Goal: Information Seeking & Learning: Learn about a topic

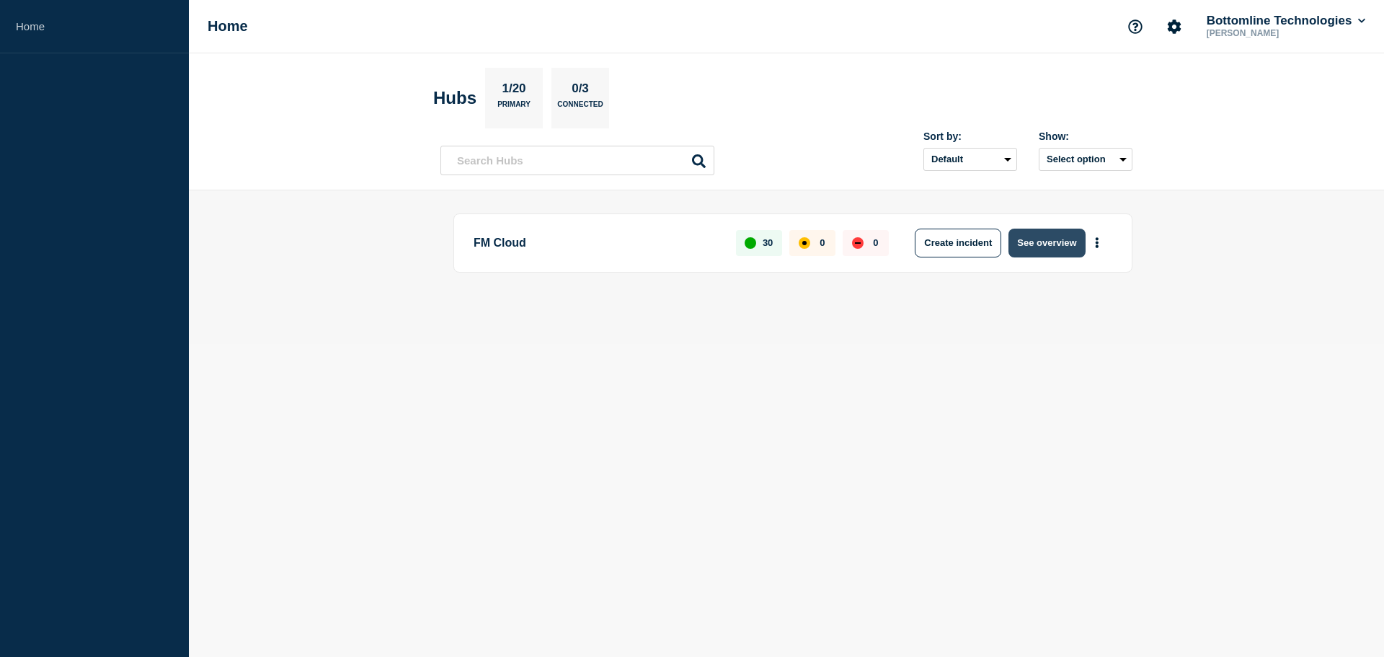
click at [1033, 246] on button "See overview" at bounding box center [1047, 243] width 76 height 29
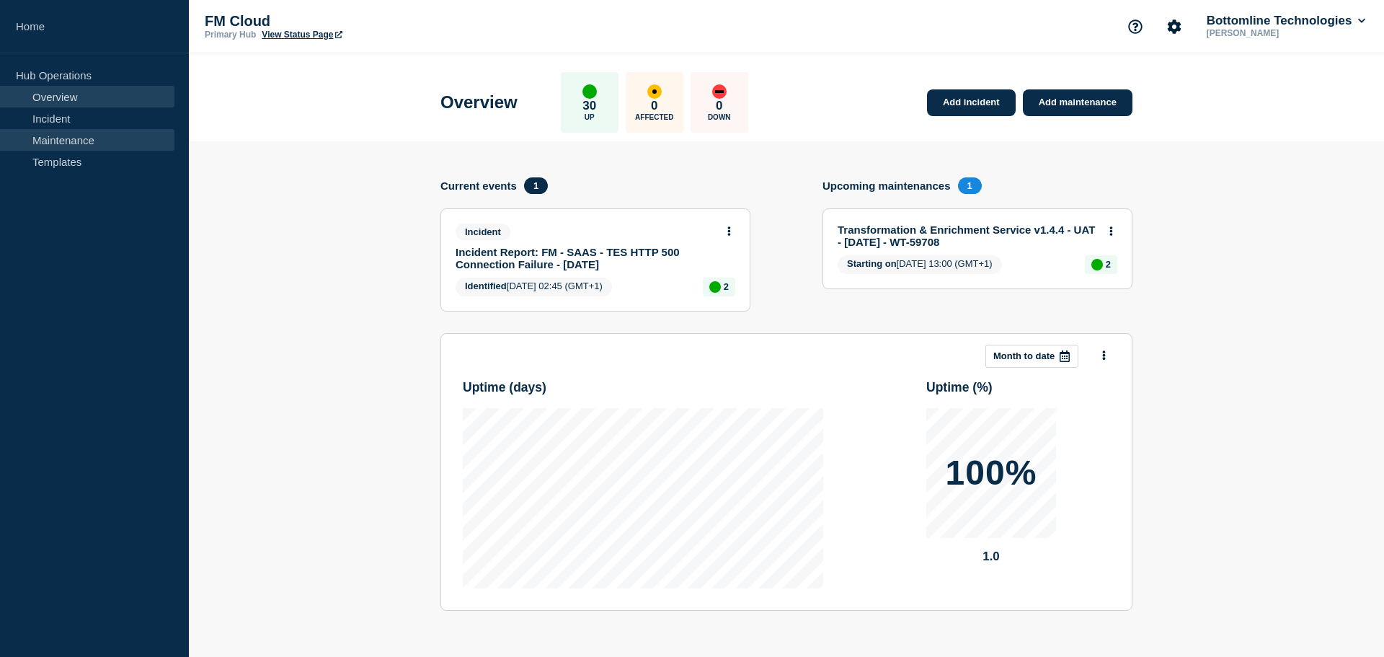
click at [77, 137] on link "Maintenance" at bounding box center [87, 140] width 174 height 22
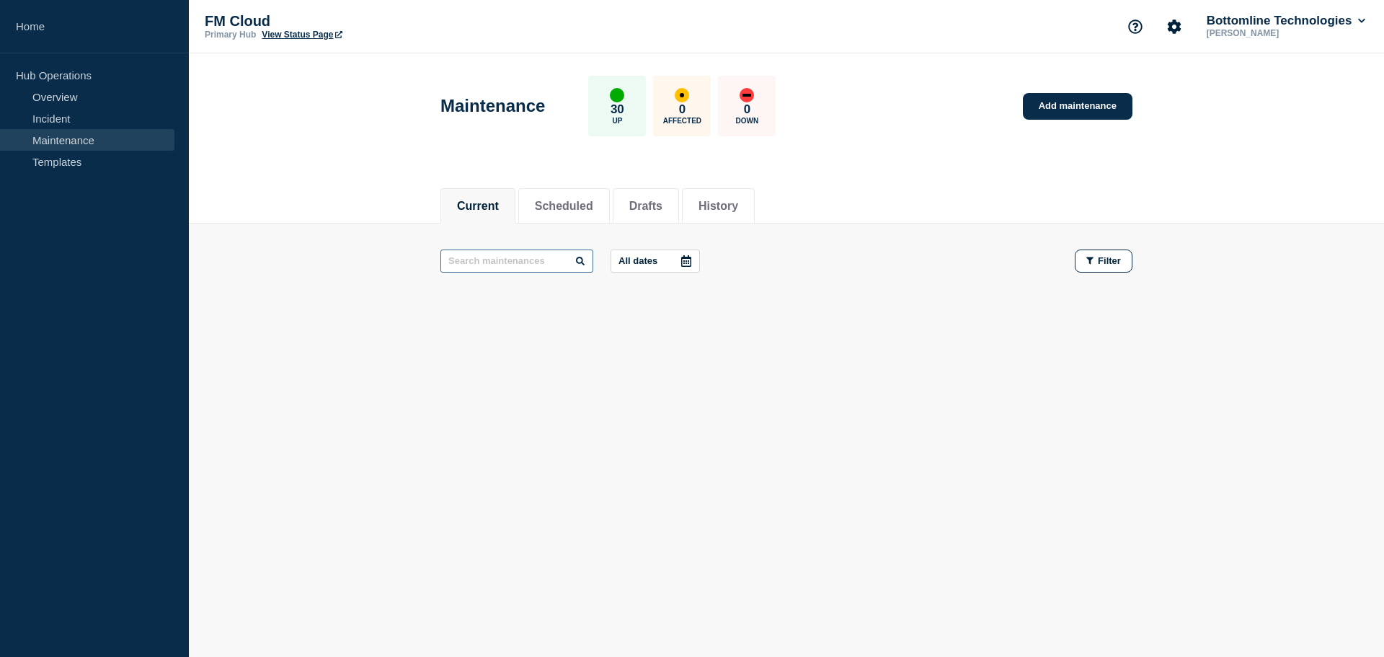
click at [518, 262] on input "text" at bounding box center [517, 260] width 153 height 23
type input "API"
click at [732, 209] on button "History" at bounding box center [719, 206] width 40 height 13
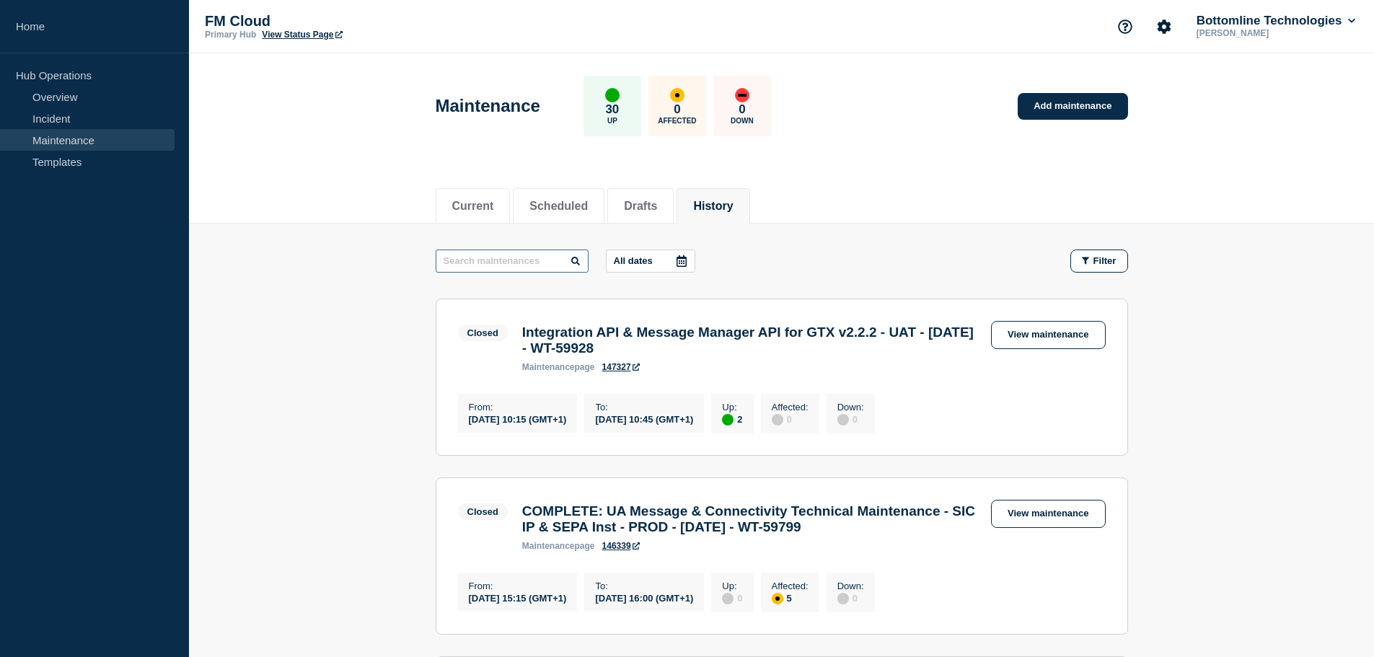
click at [521, 264] on input "text" at bounding box center [512, 260] width 153 height 23
type input "integration API"
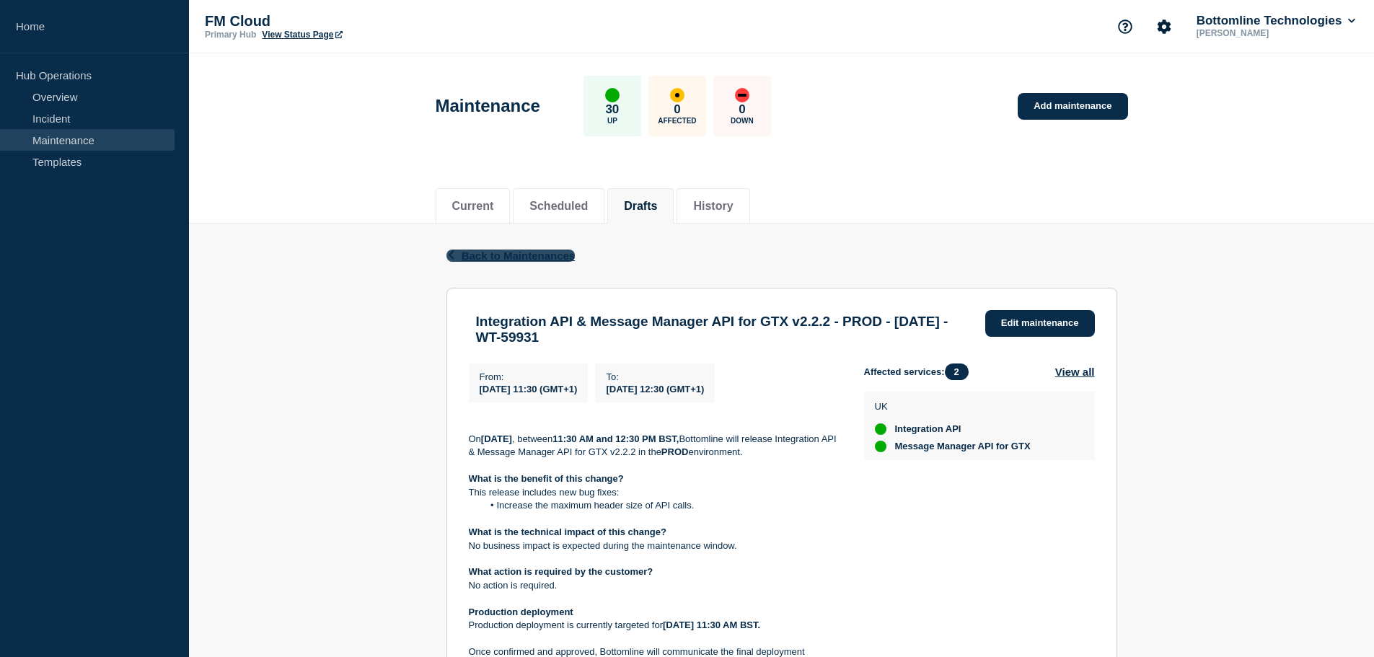
click at [449, 257] on icon "button" at bounding box center [451, 254] width 11 height 9
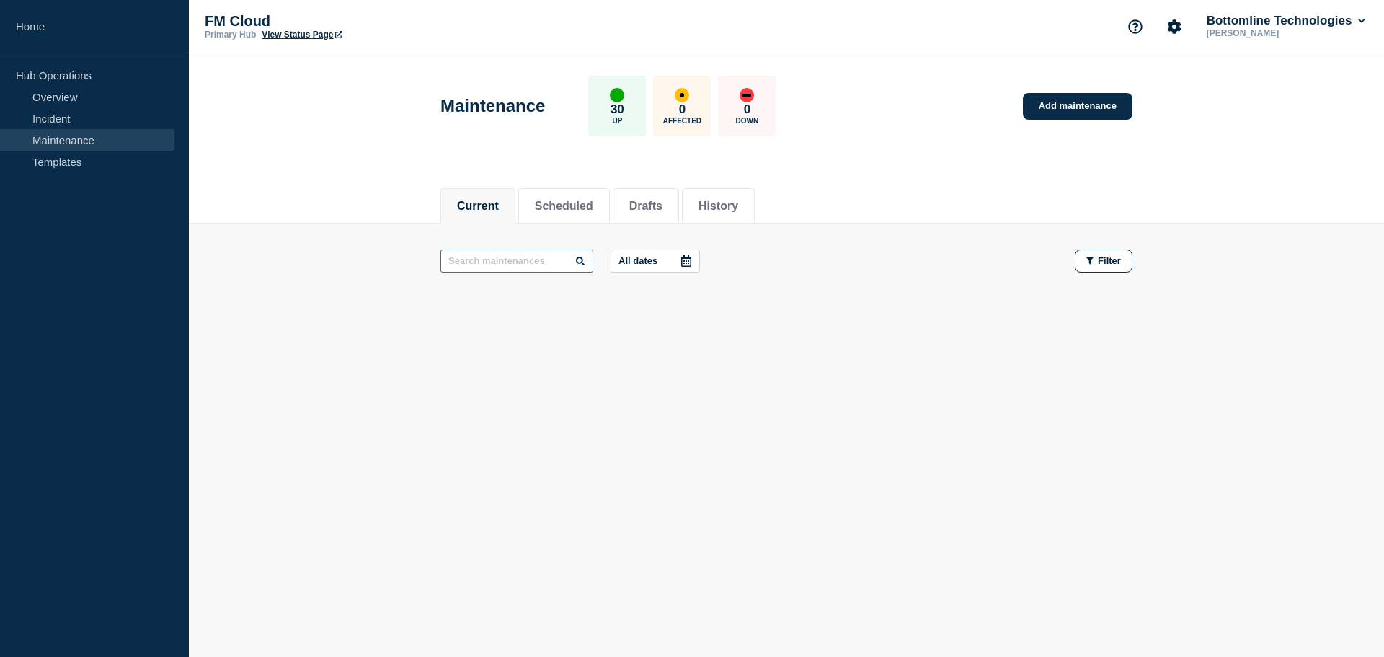
click at [502, 257] on input "text" at bounding box center [517, 260] width 153 height 23
paste input "TRAPI-168"
drag, startPoint x: 519, startPoint y: 260, endPoint x: 476, endPoint y: 260, distance: 43.3
click at [476, 260] on input "TRAPI-168" at bounding box center [517, 260] width 153 height 23
drag, startPoint x: 479, startPoint y: 261, endPoint x: 386, endPoint y: 255, distance: 93.2
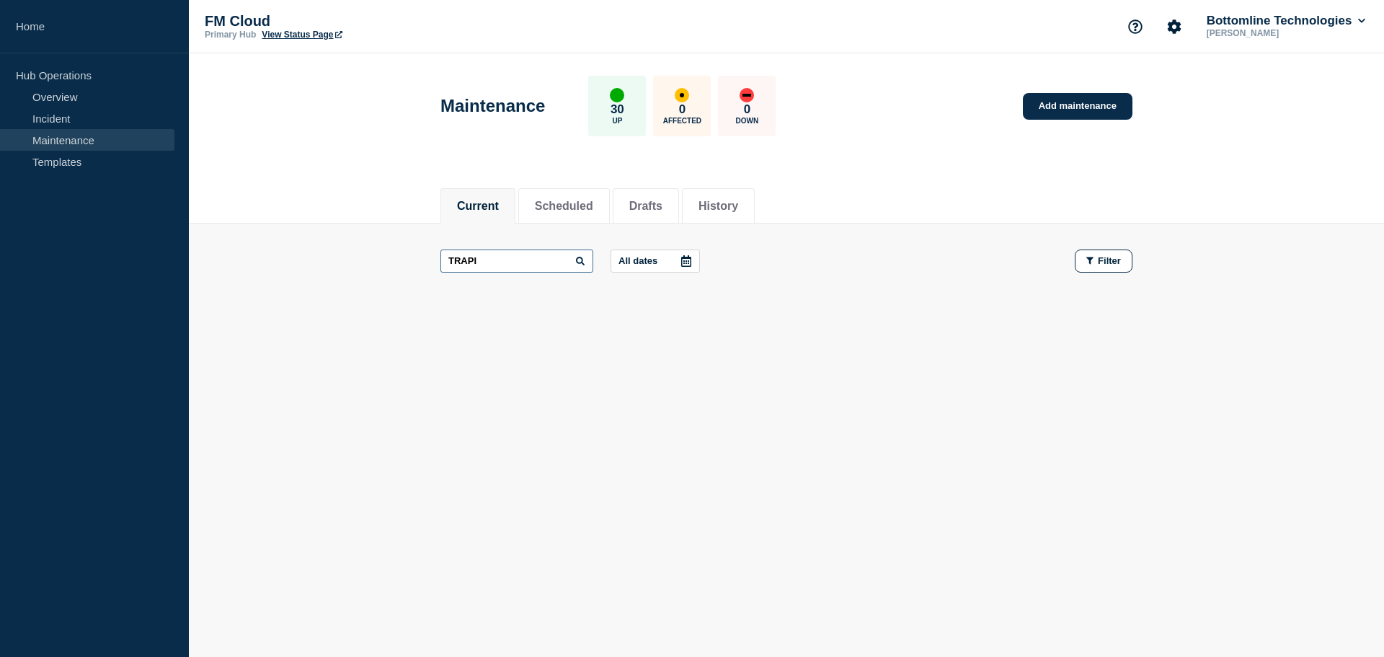
click at [386, 255] on main "TRAPI All dates Filter" at bounding box center [787, 261] width 1196 height 75
click at [49, 136] on link "Maintenance" at bounding box center [87, 140] width 174 height 22
drag, startPoint x: 493, startPoint y: 261, endPoint x: 425, endPoint y: 260, distance: 67.8
click at [425, 260] on main "1.1.0 All dates Filter" at bounding box center [787, 261] width 1196 height 75
type input "API"
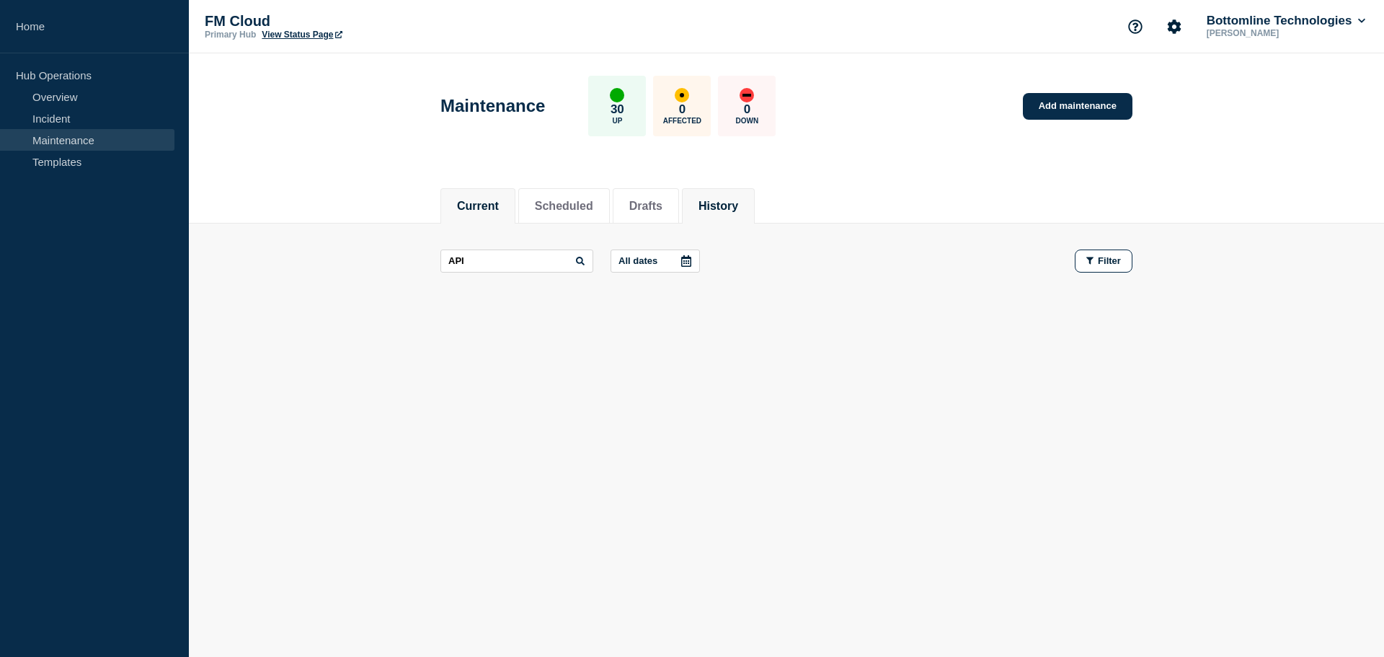
click at [738, 200] on button "History" at bounding box center [719, 206] width 40 height 13
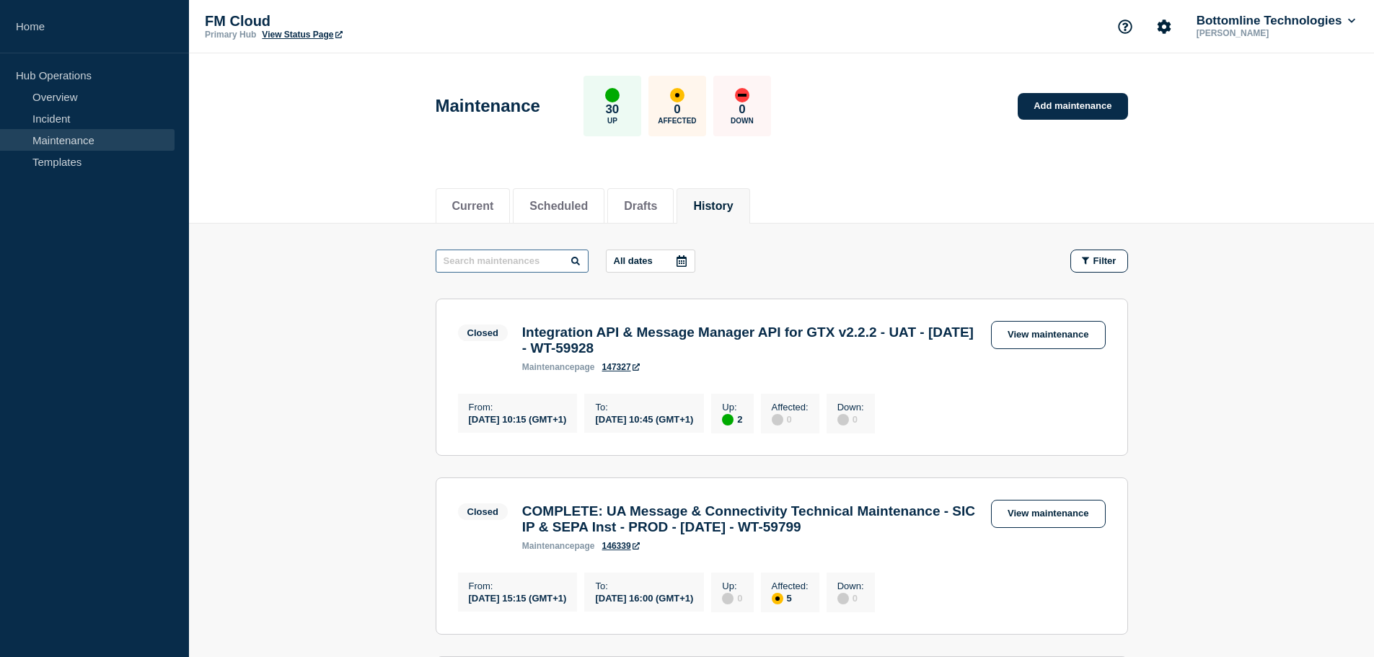
click at [514, 265] on input "text" at bounding box center [512, 260] width 153 height 23
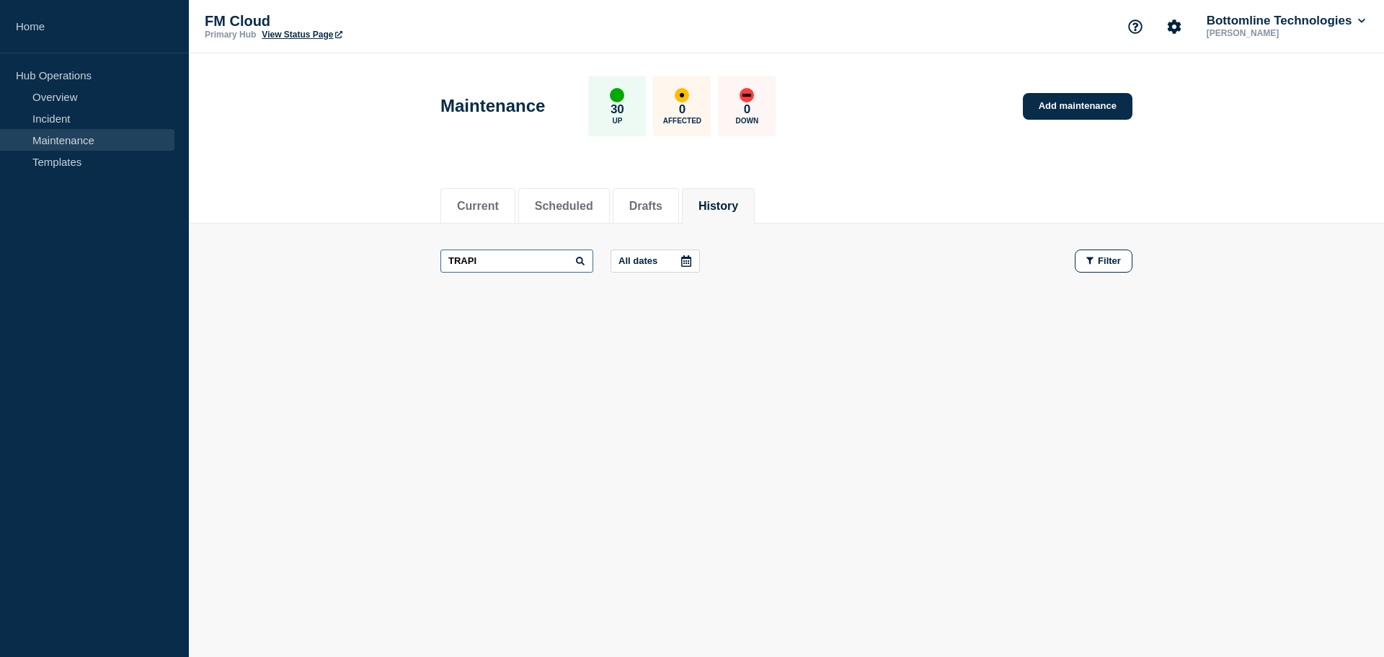
drag, startPoint x: 489, startPoint y: 266, endPoint x: 402, endPoint y: 262, distance: 86.6
click at [402, 262] on main "TRAPI All dates Filter" at bounding box center [787, 261] width 1196 height 75
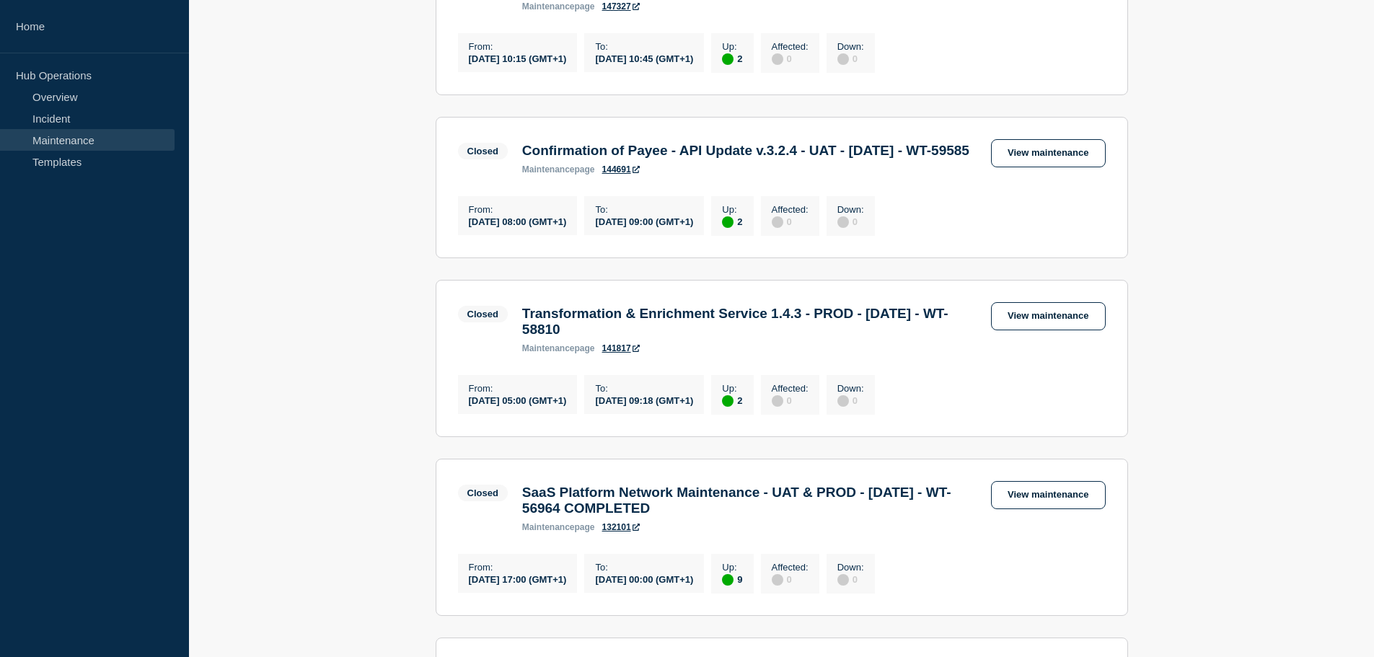
scroll to position [72, 0]
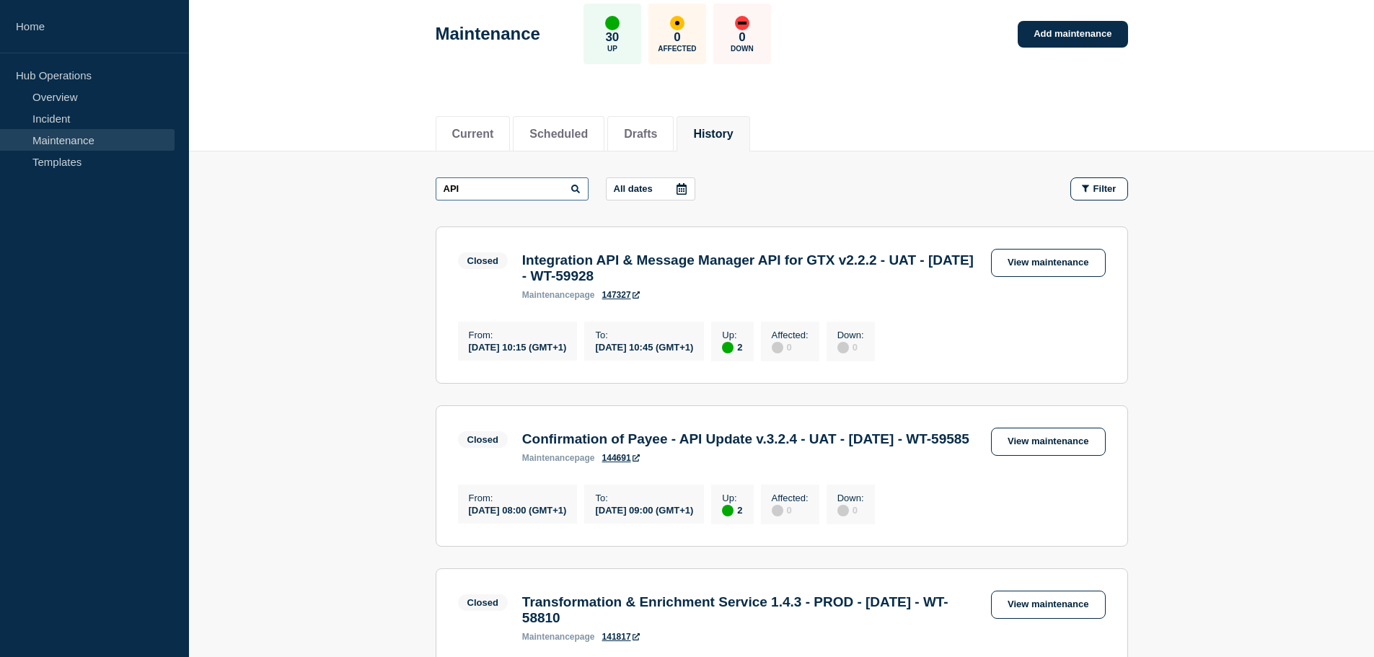
click at [445, 190] on input "API" at bounding box center [512, 188] width 153 height 23
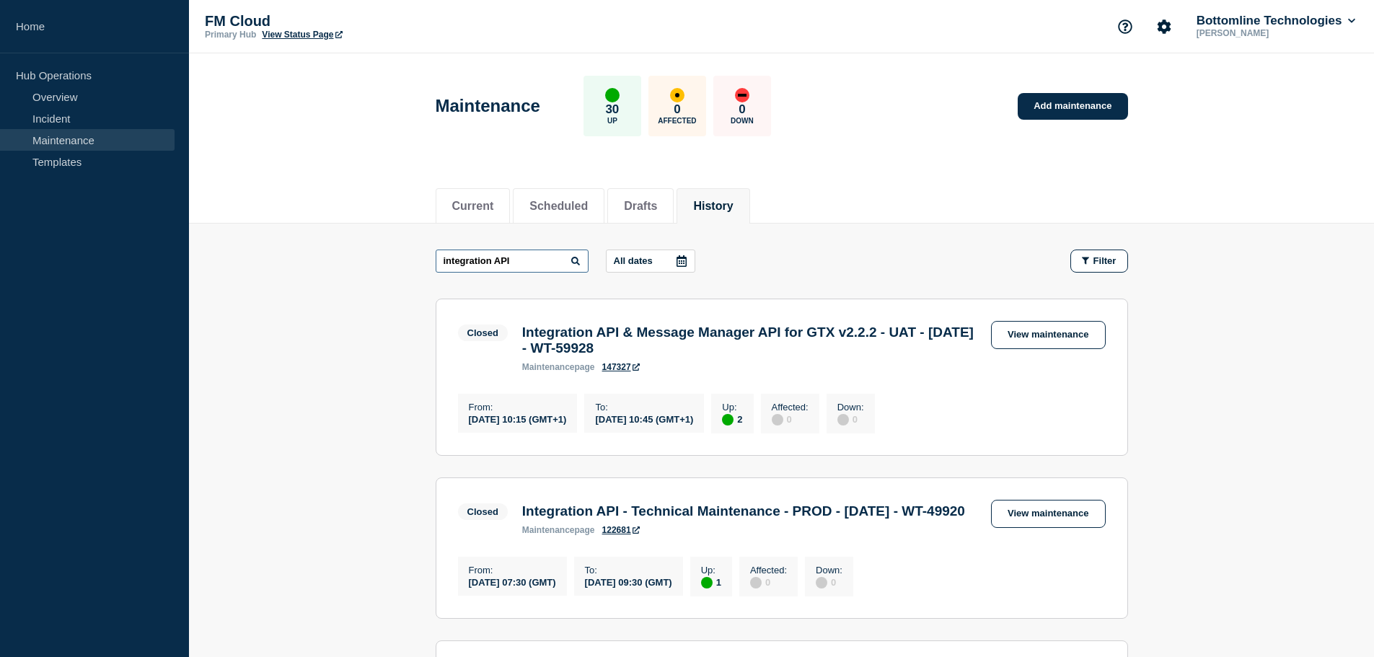
click at [536, 262] on input "integration API" at bounding box center [512, 260] width 153 height 23
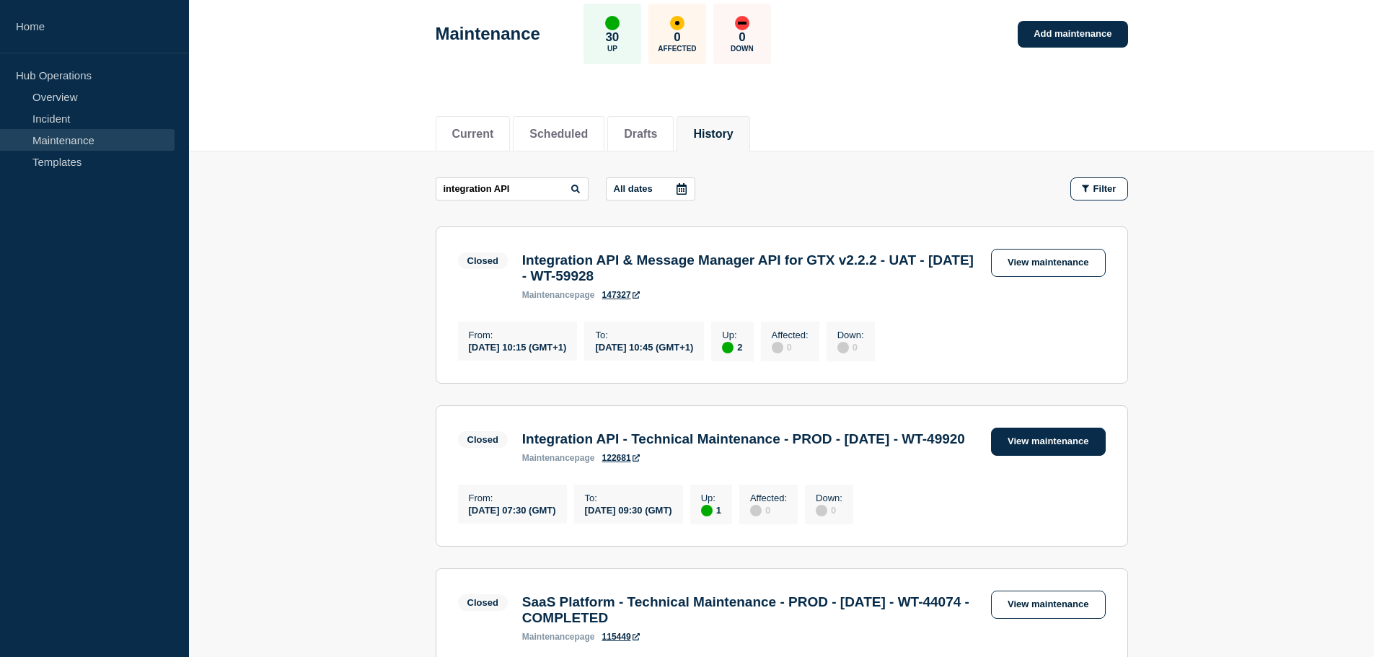
click at [1045, 456] on link "View maintenance" at bounding box center [1048, 442] width 114 height 28
click at [1078, 271] on link "View maintenance" at bounding box center [1048, 263] width 114 height 28
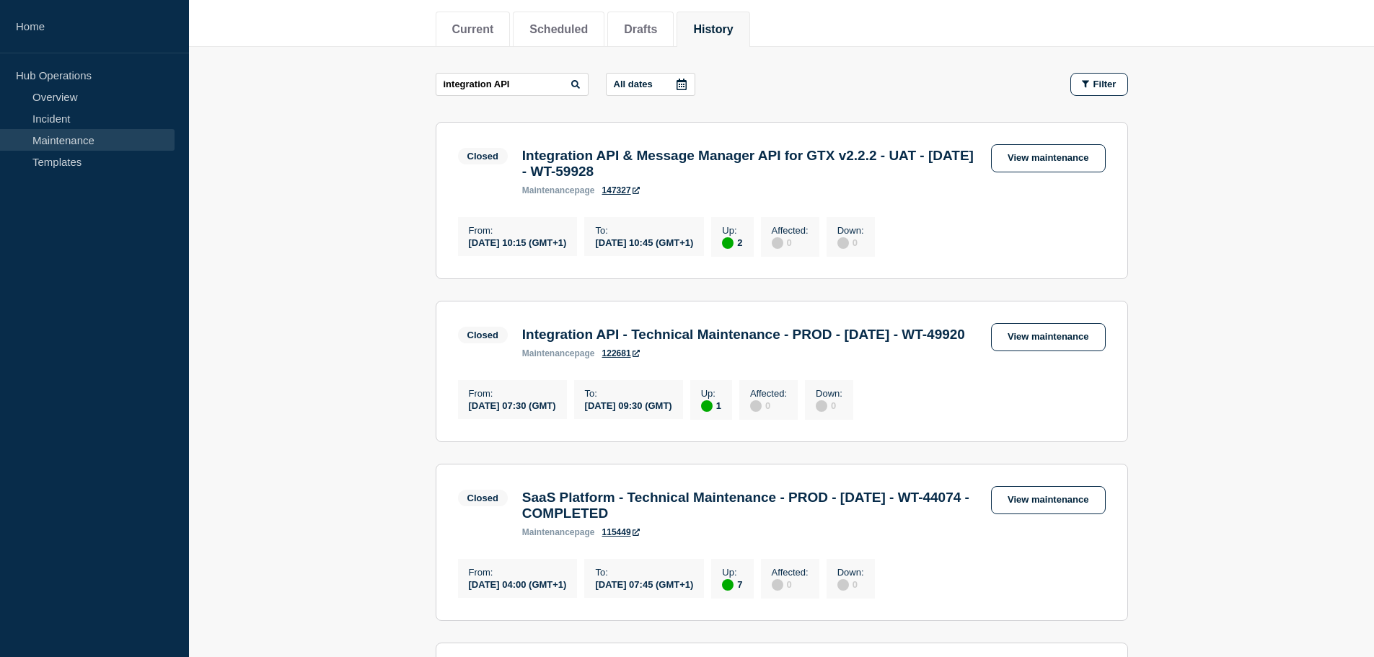
scroll to position [216, 0]
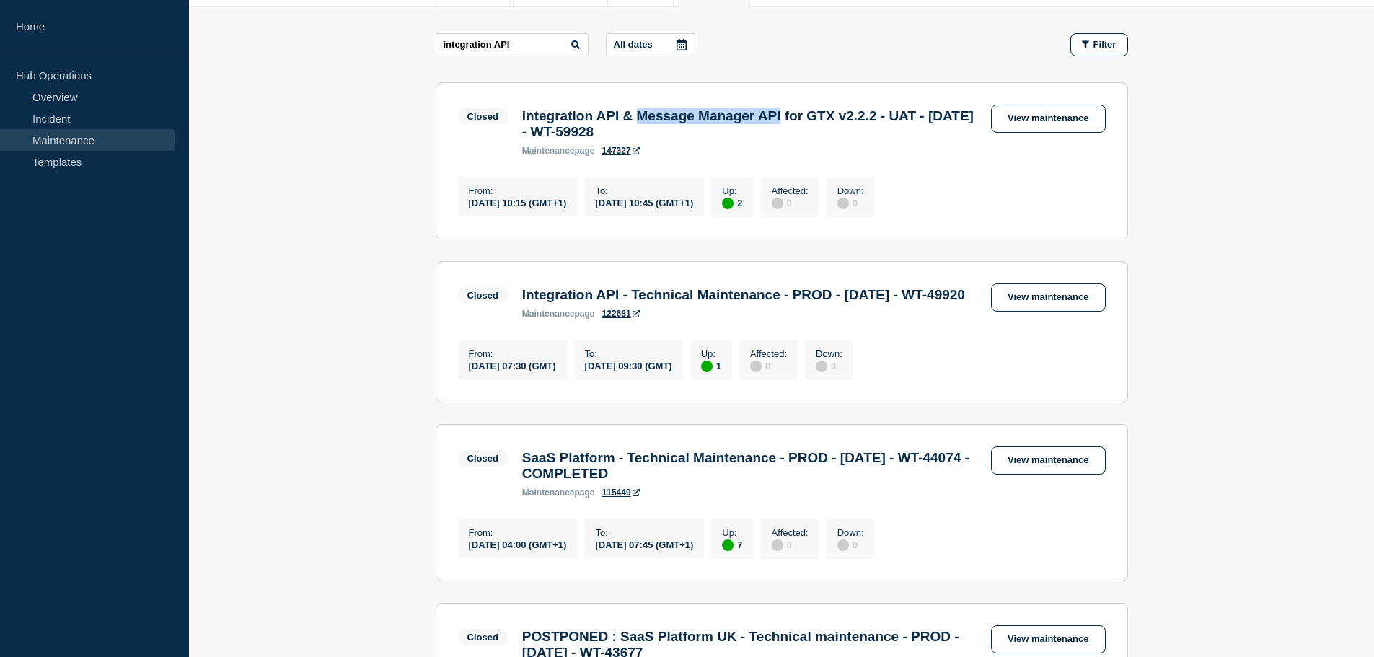
drag, startPoint x: 657, startPoint y: 115, endPoint x: 823, endPoint y: 112, distance: 166.6
click at [823, 112] on h3 "Integration API & Message Manager API for GTX v2.2.2 - UAT - 01/10/2025 - WT-59…" at bounding box center [749, 124] width 454 height 32
copy h3 "Message Manager API"
drag, startPoint x: 529, startPoint y: 40, endPoint x: 406, endPoint y: 40, distance: 123.3
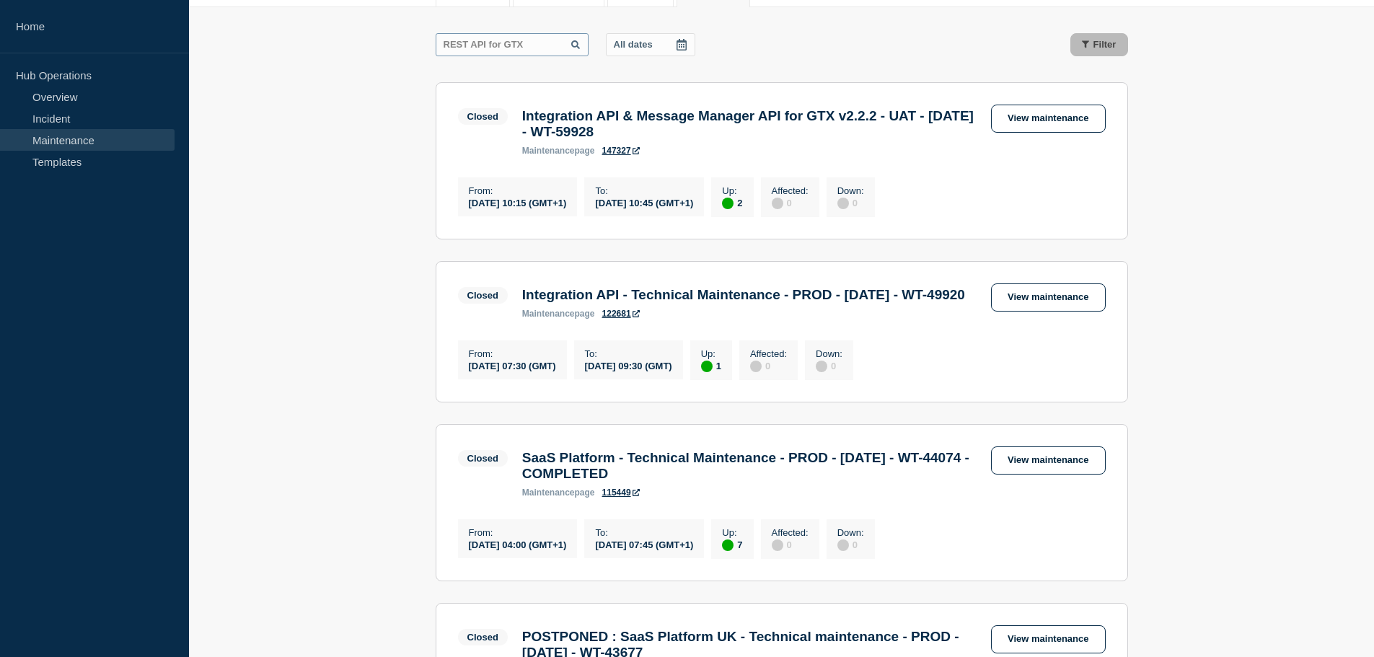
scroll to position [19, 0]
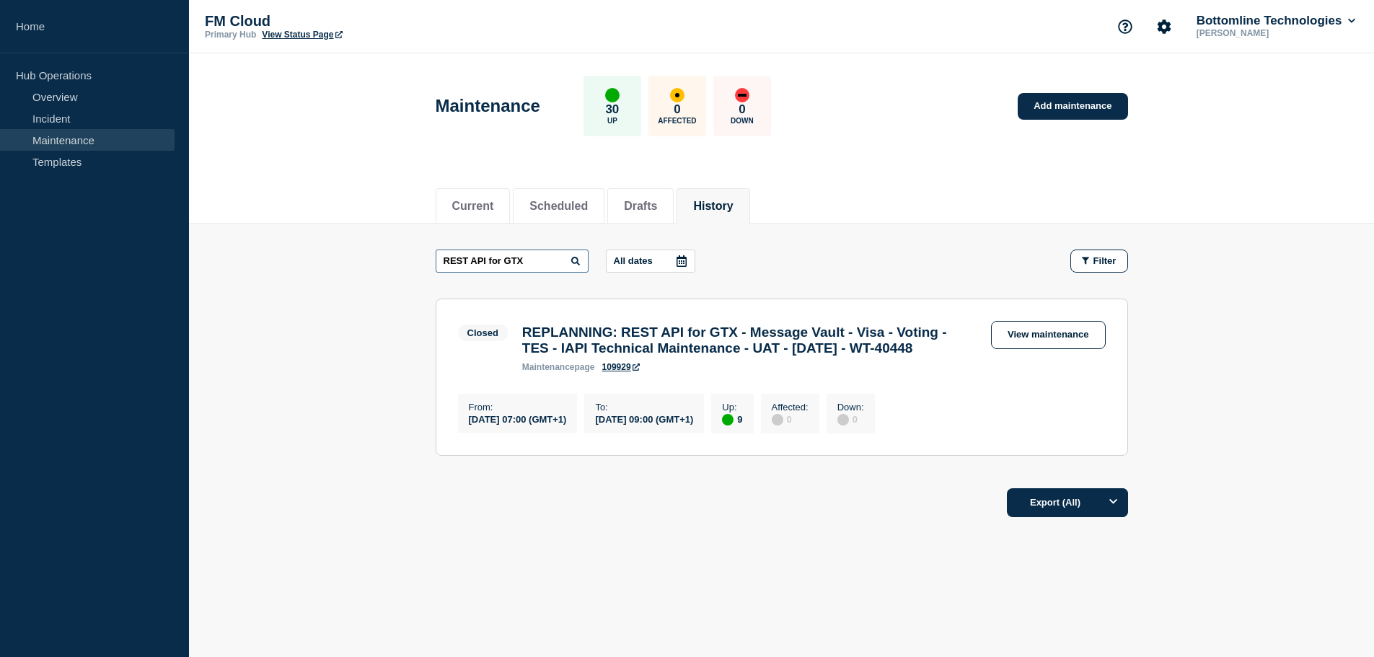
click at [548, 249] on input "REST API for GTX" at bounding box center [512, 260] width 153 height 23
click at [1043, 321] on link "View maintenance" at bounding box center [1048, 335] width 114 height 28
drag, startPoint x: 505, startPoint y: 244, endPoint x: 399, endPoint y: 241, distance: 106.0
click at [399, 241] on main "REST API for GTX All dates Filter Closed 9 Up REPLANNING: REST API for GTX - Me…" at bounding box center [781, 351] width 1185 height 254
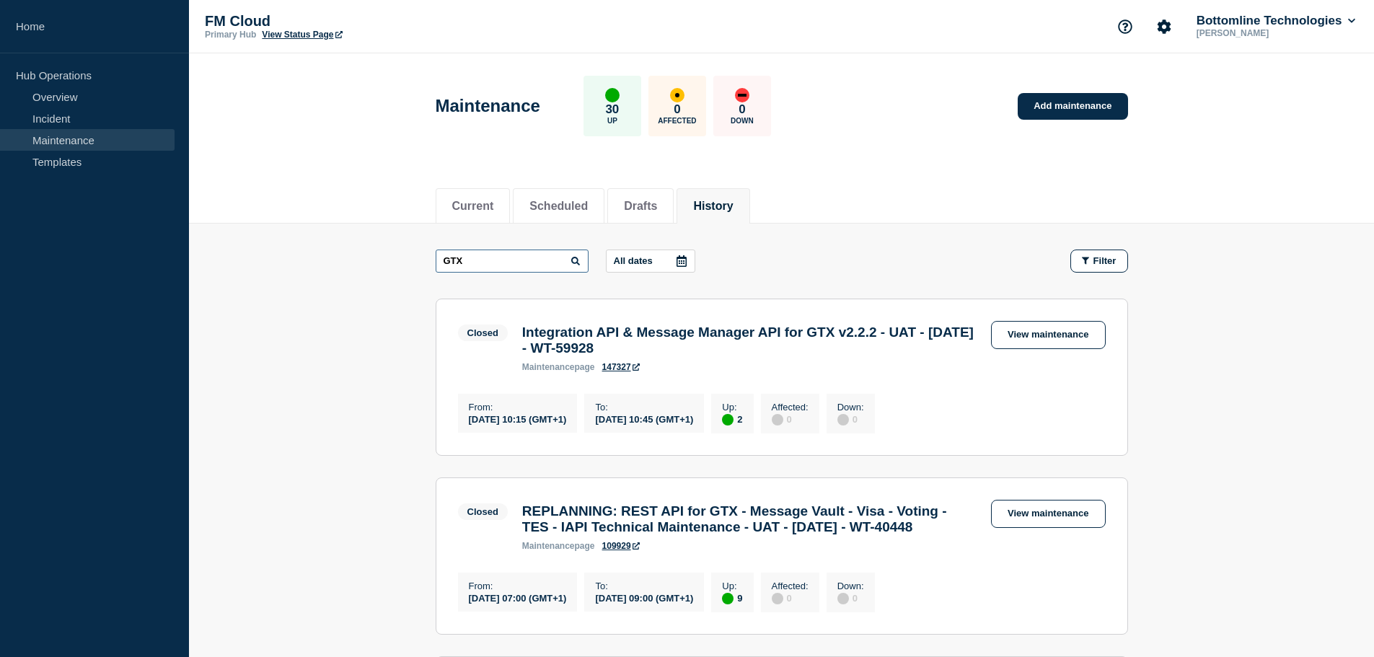
click at [478, 262] on input "GTX" at bounding box center [512, 260] width 153 height 23
drag, startPoint x: 486, startPoint y: 260, endPoint x: 384, endPoint y: 247, distance: 103.3
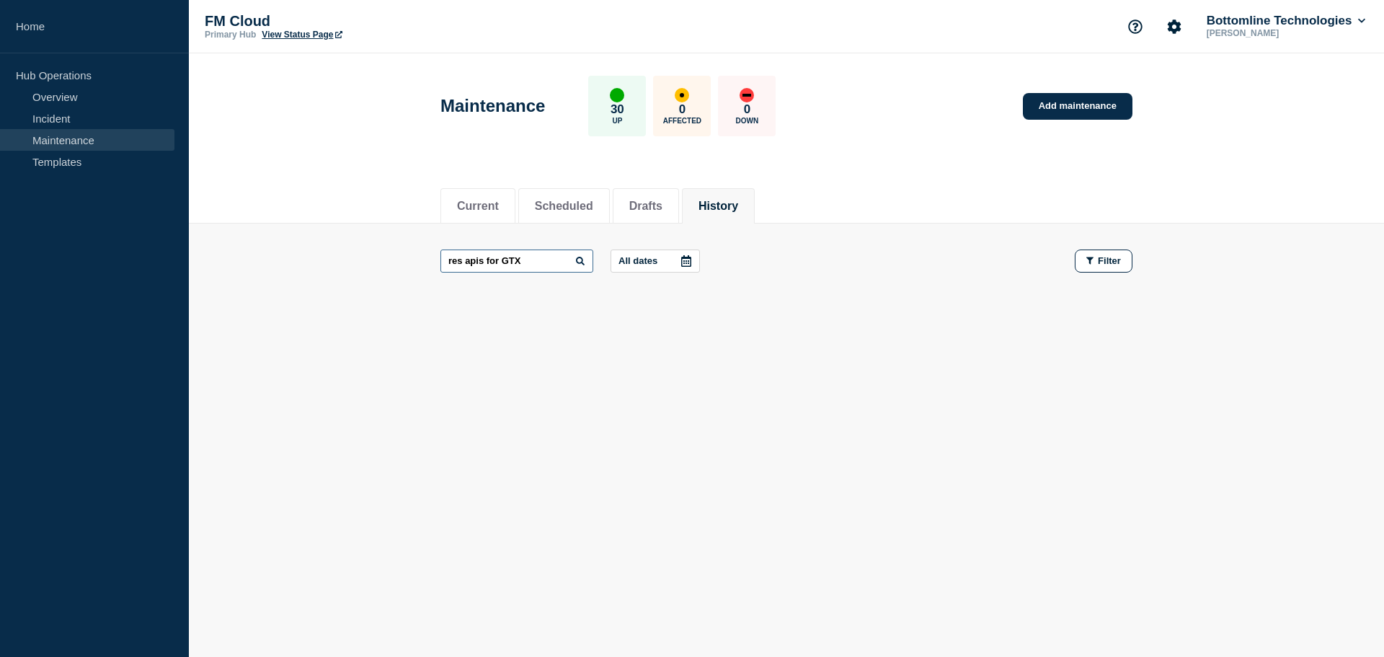
drag, startPoint x: 461, startPoint y: 263, endPoint x: 463, endPoint y: 314, distance: 51.2
click at [461, 265] on input "res apis for GTX" at bounding box center [517, 260] width 153 height 23
type input "rest apis for GTX"
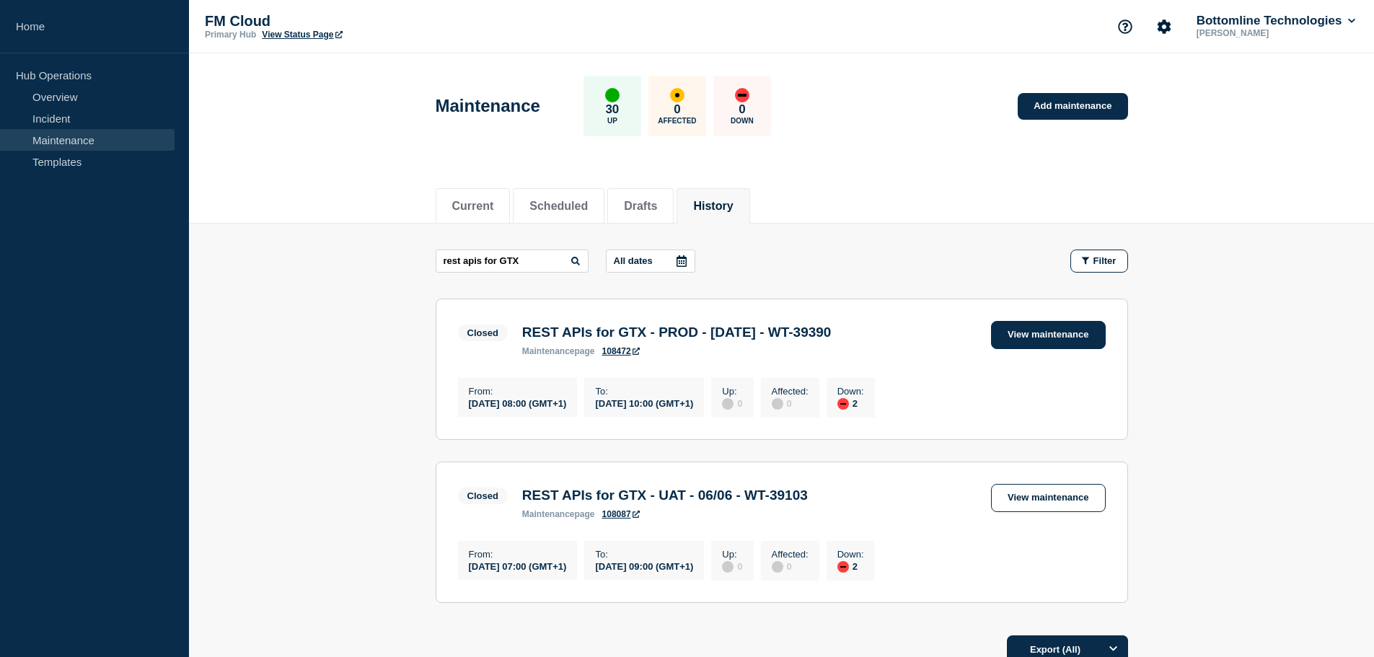
click at [1017, 331] on link "View maintenance" at bounding box center [1048, 335] width 114 height 28
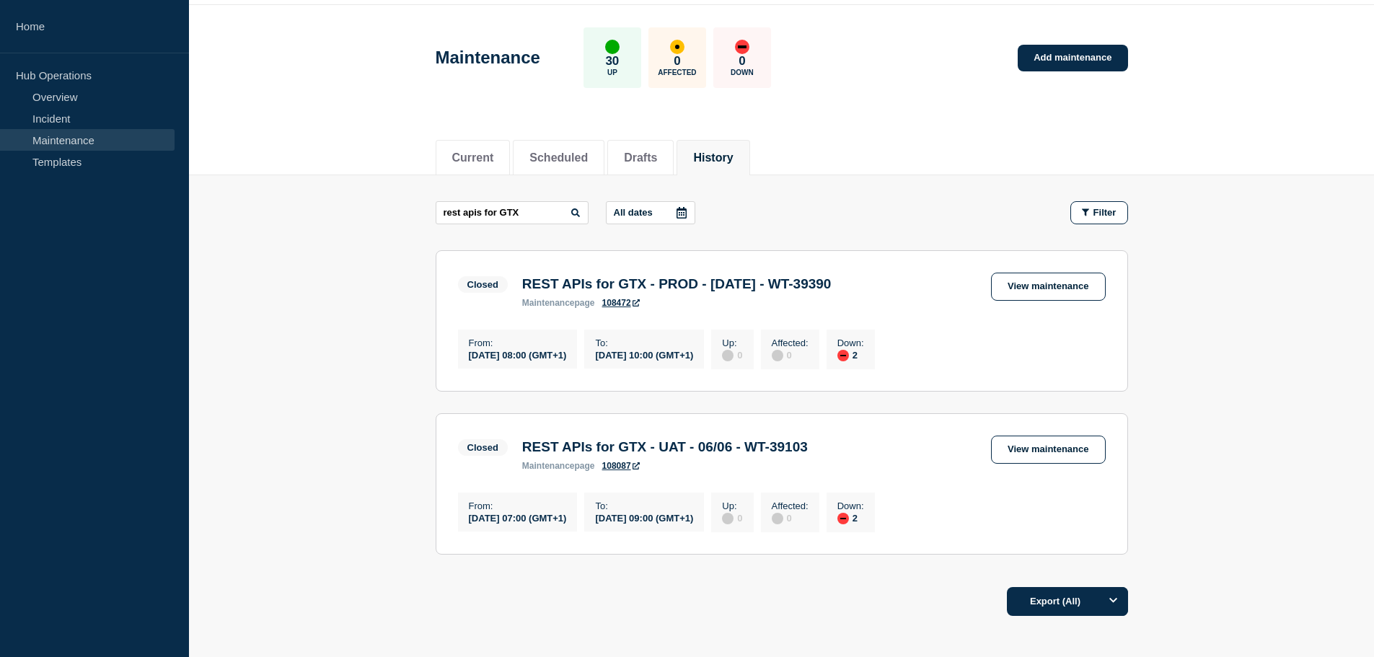
scroll to position [144, 0]
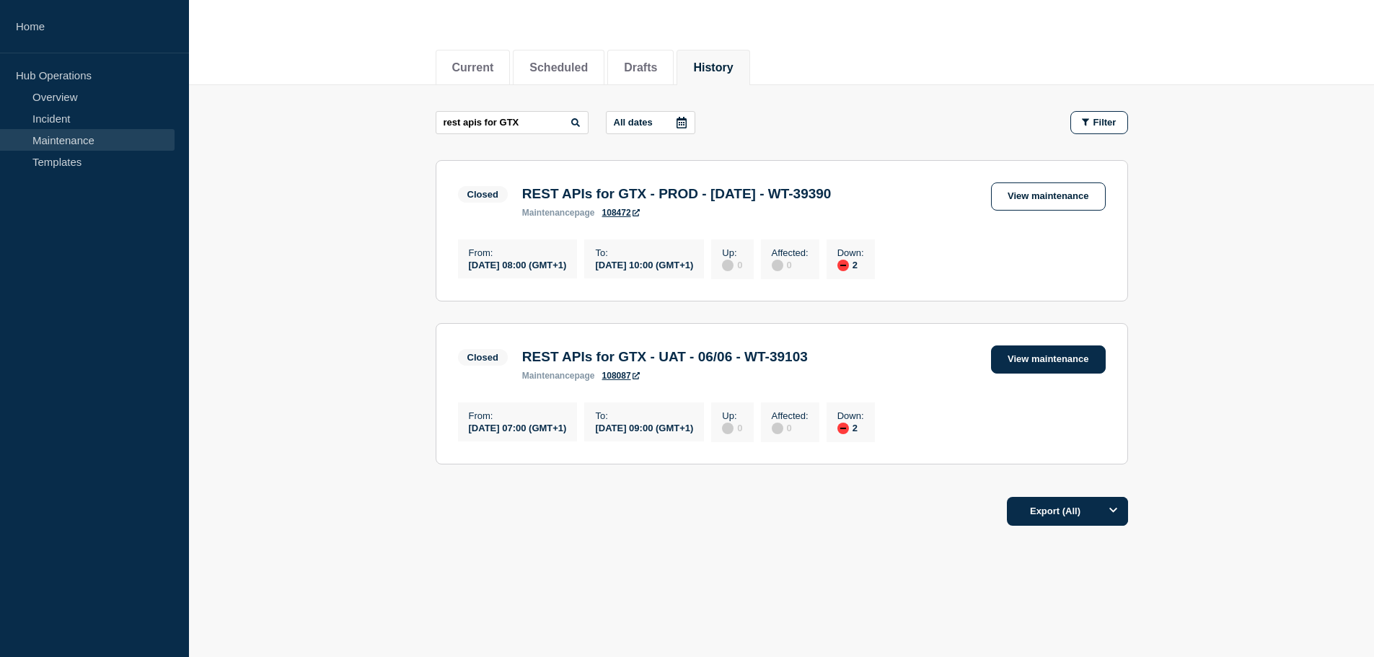
click at [1046, 365] on link "View maintenance" at bounding box center [1048, 359] width 114 height 28
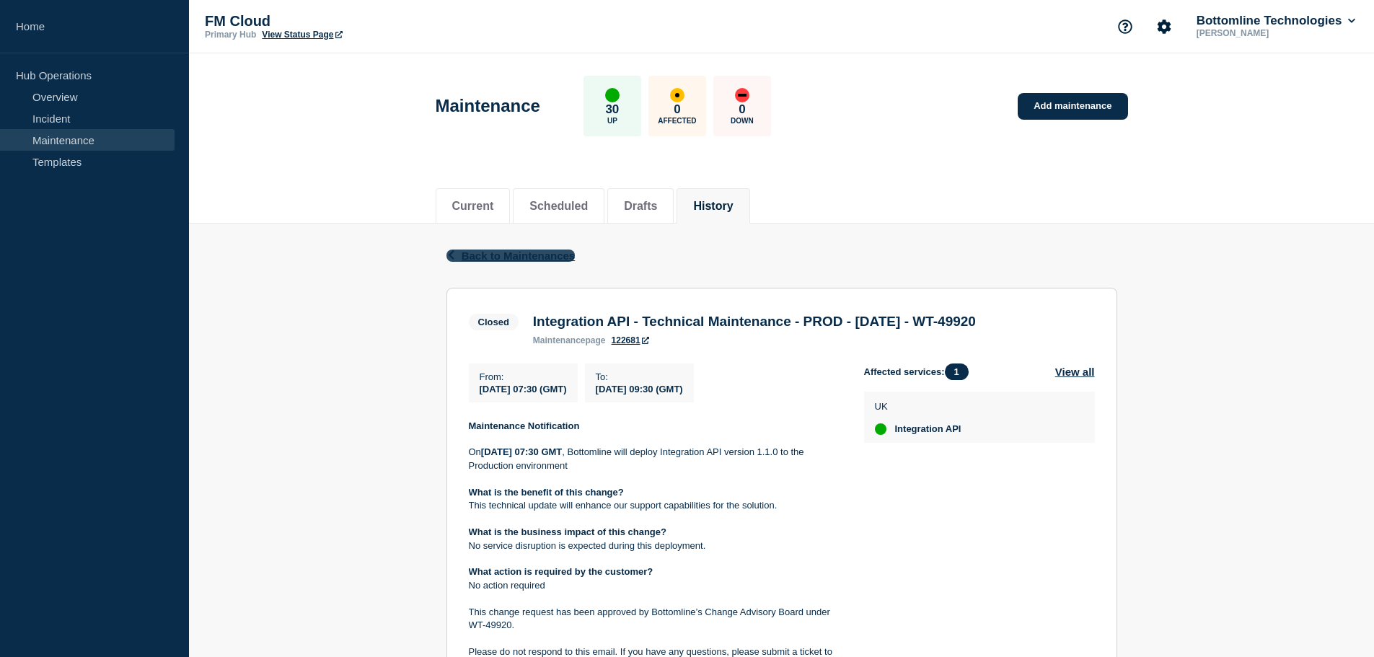
click at [452, 255] on icon "button" at bounding box center [451, 254] width 11 height 9
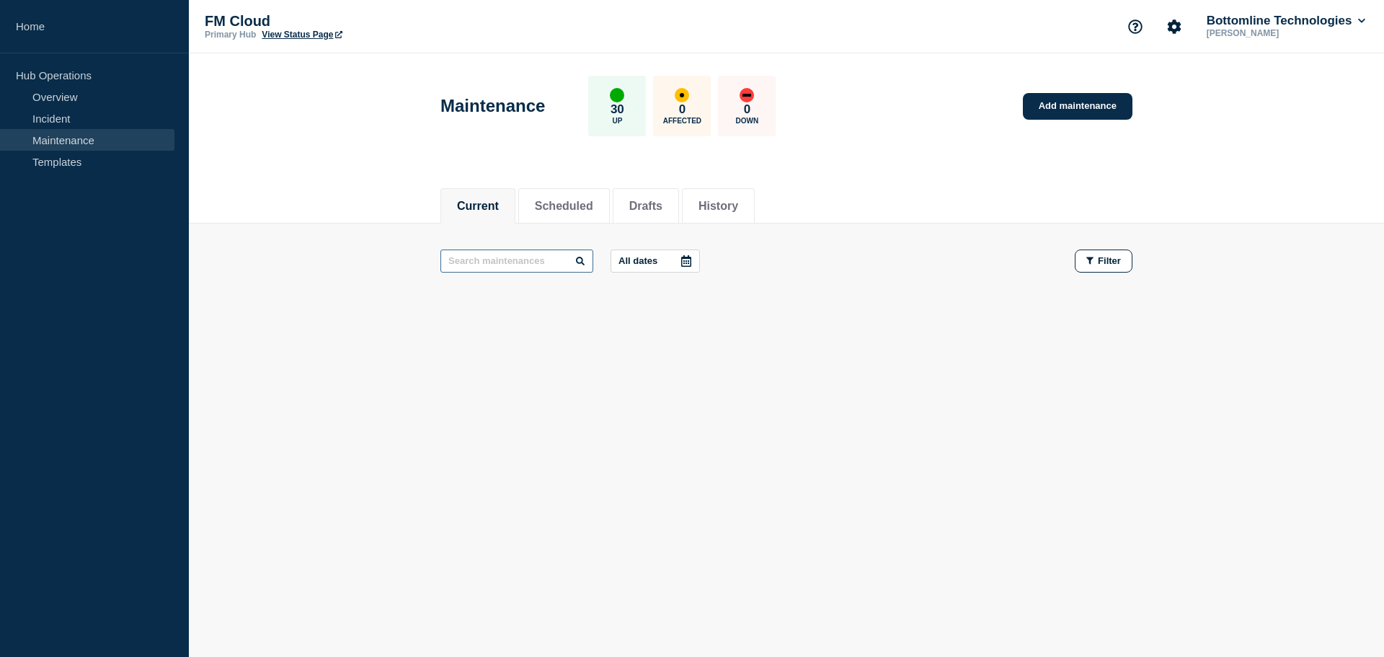
click at [464, 263] on input "text" at bounding box center [517, 260] width 153 height 23
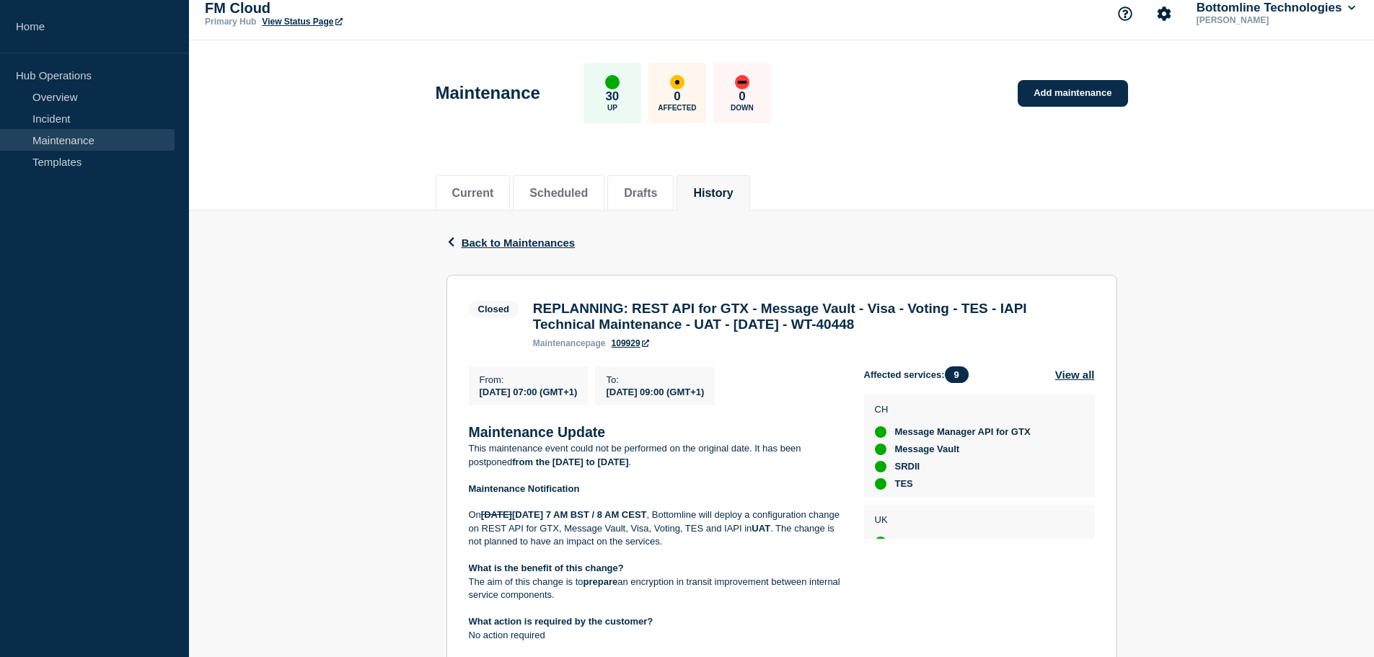
scroll to position [5, 0]
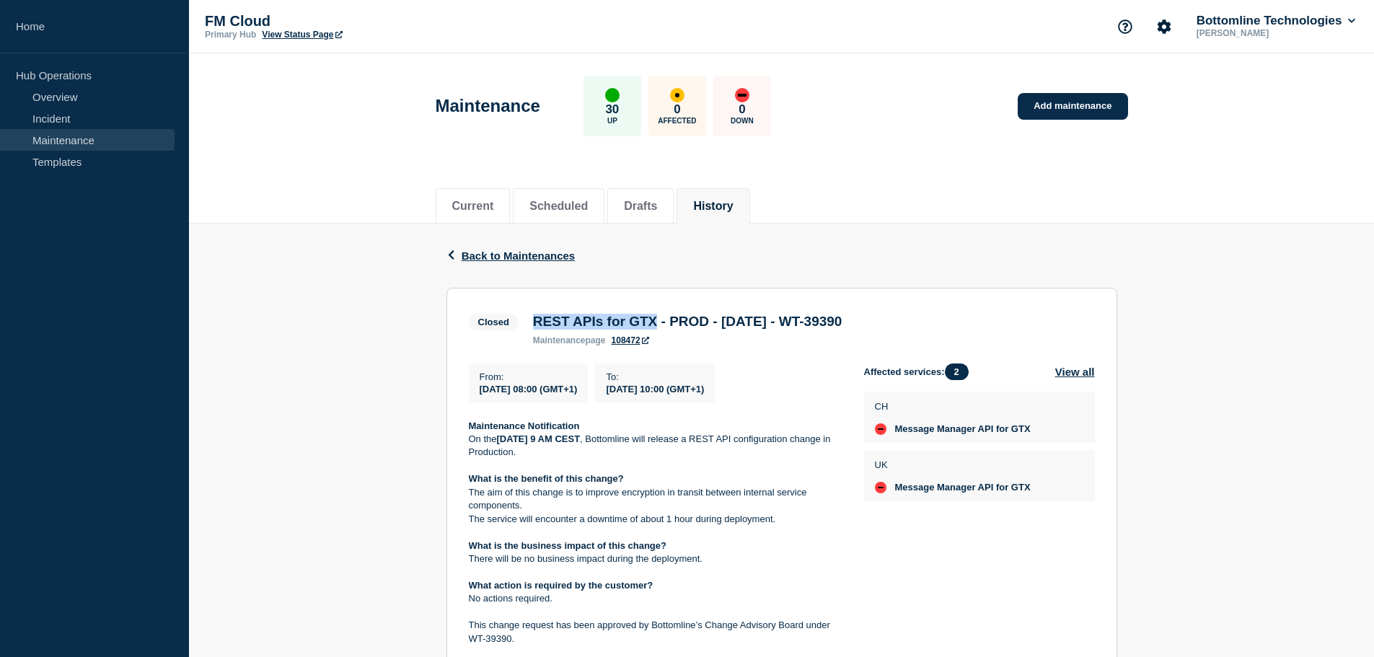
drag, startPoint x: 535, startPoint y: 322, endPoint x: 673, endPoint y: 332, distance: 138.0
click at [673, 330] on h3 "REST APIs for GTX - PROD - 22/JUN/24 - WT-39390" at bounding box center [687, 322] width 309 height 16
copy h3 "REST APIs for GTX"
